Goal: Information Seeking & Learning: Learn about a topic

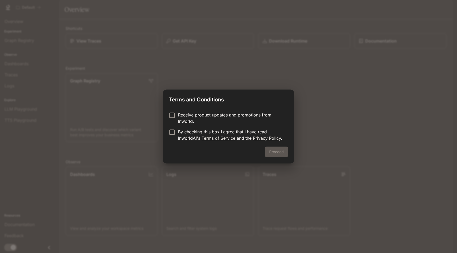
click at [190, 139] on p "By checking this box I agree that I have read InworldAI's Terms of Service and …" at bounding box center [231, 135] width 106 height 13
click at [280, 153] on button "Proceed" at bounding box center [276, 152] width 23 height 11
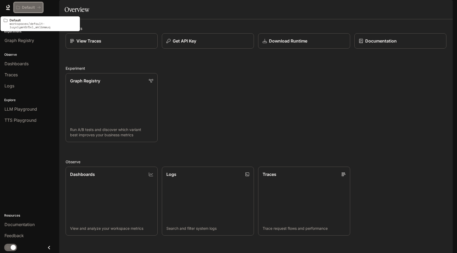
click at [41, 7] on button "Default" at bounding box center [28, 7] width 29 height 11
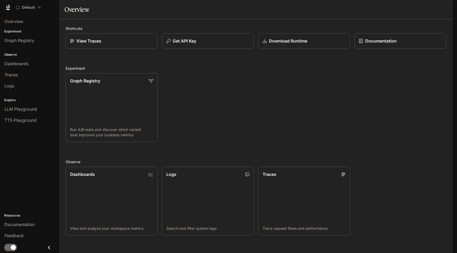
click at [416, 8] on span "Documentation" at bounding box center [421, 7] width 26 height 7
